Goal: Task Accomplishment & Management: Use online tool/utility

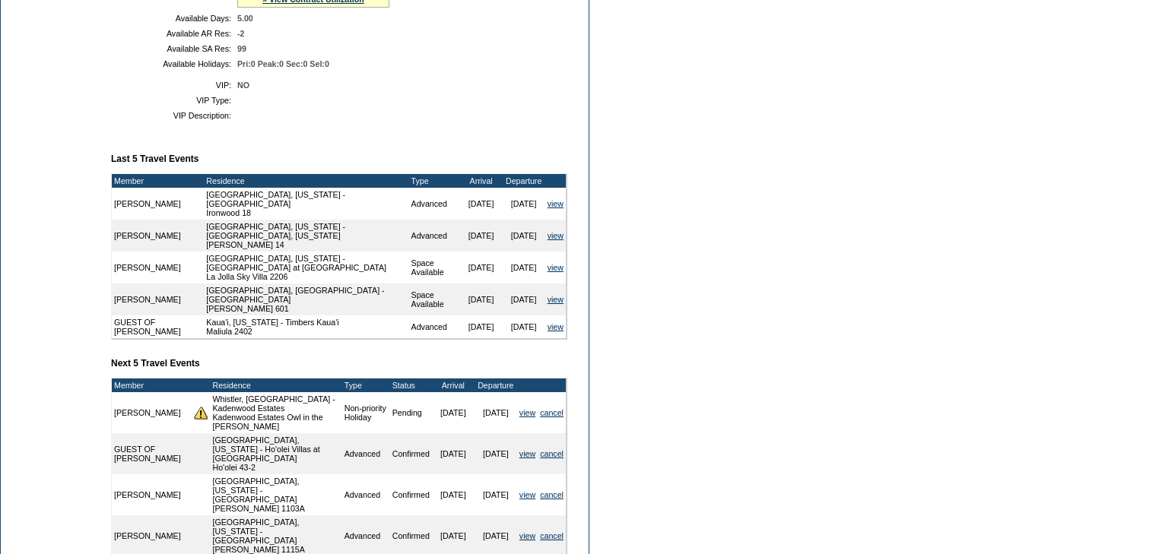
scroll to position [448, 0]
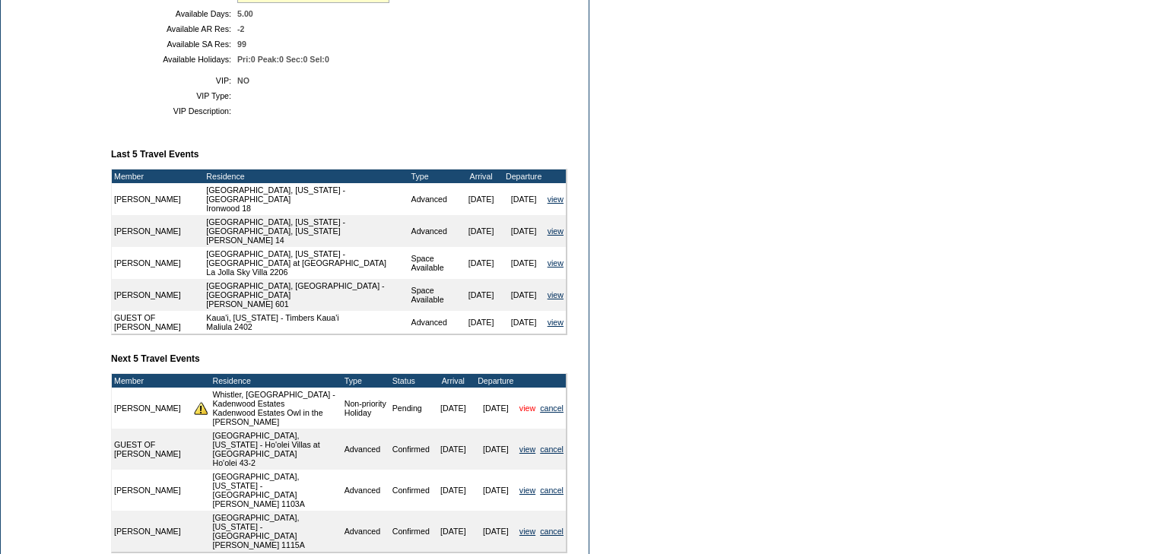
click at [528, 413] on link "view" at bounding box center [527, 408] width 16 height 9
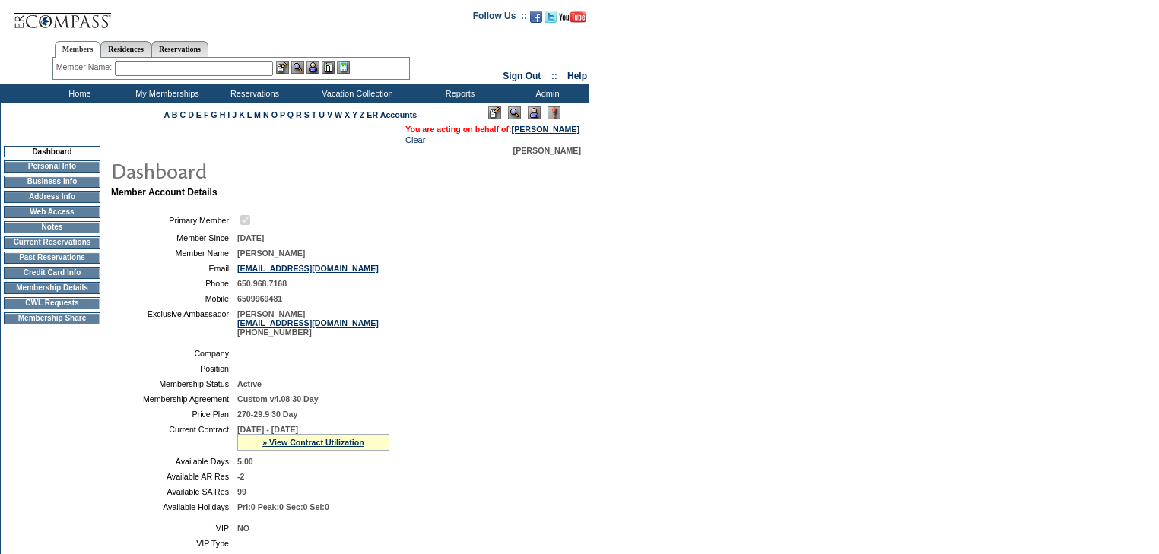
click at [532, 116] on img at bounding box center [534, 112] width 13 height 13
